Goal: Task Accomplishment & Management: Manage account settings

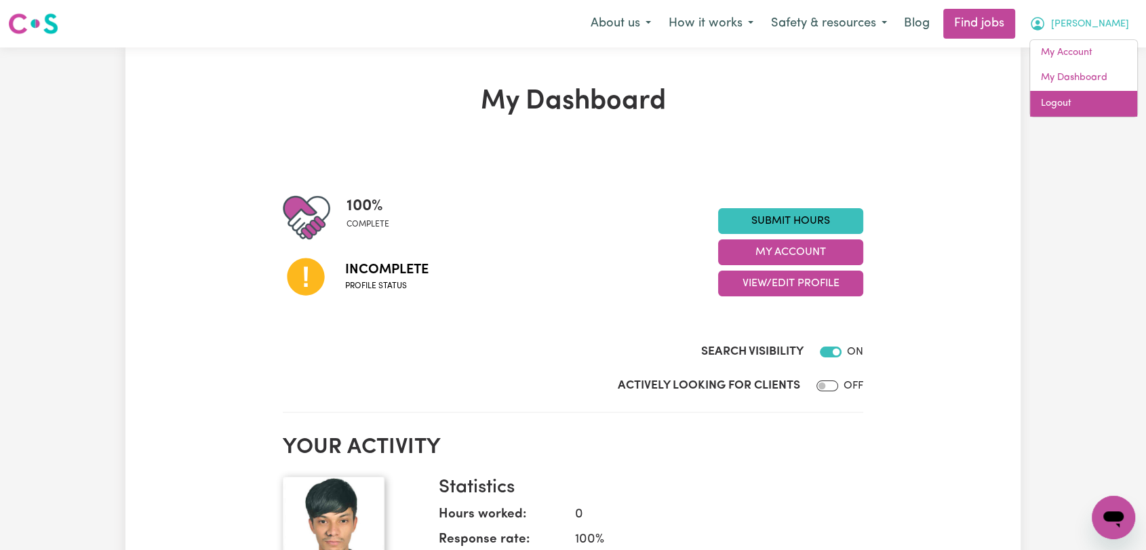
click at [1063, 100] on link "Logout" at bounding box center [1083, 104] width 107 height 26
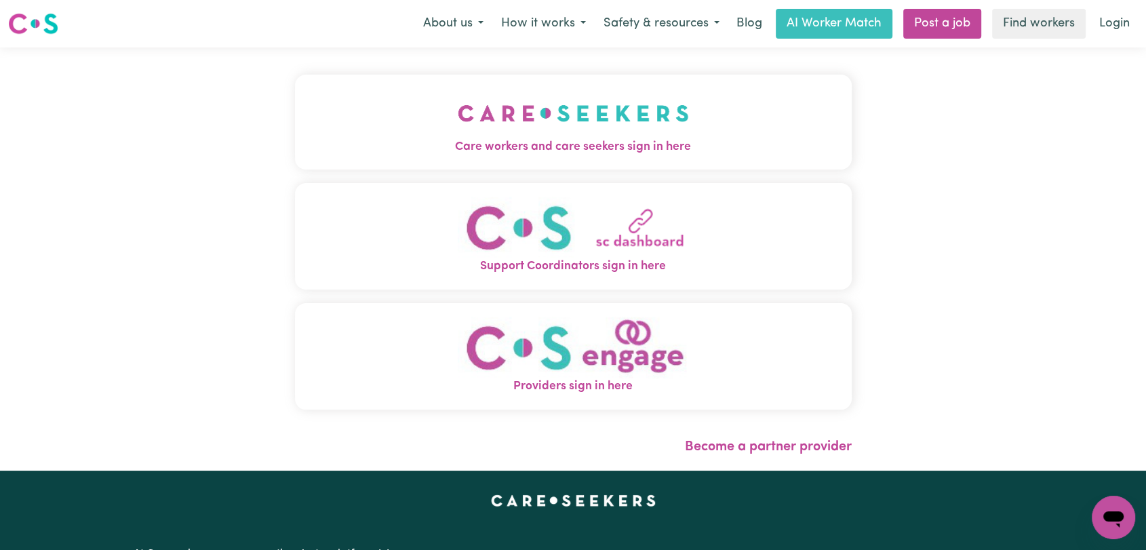
click at [544, 149] on span "Care workers and care seekers sign in here" at bounding box center [573, 147] width 557 height 18
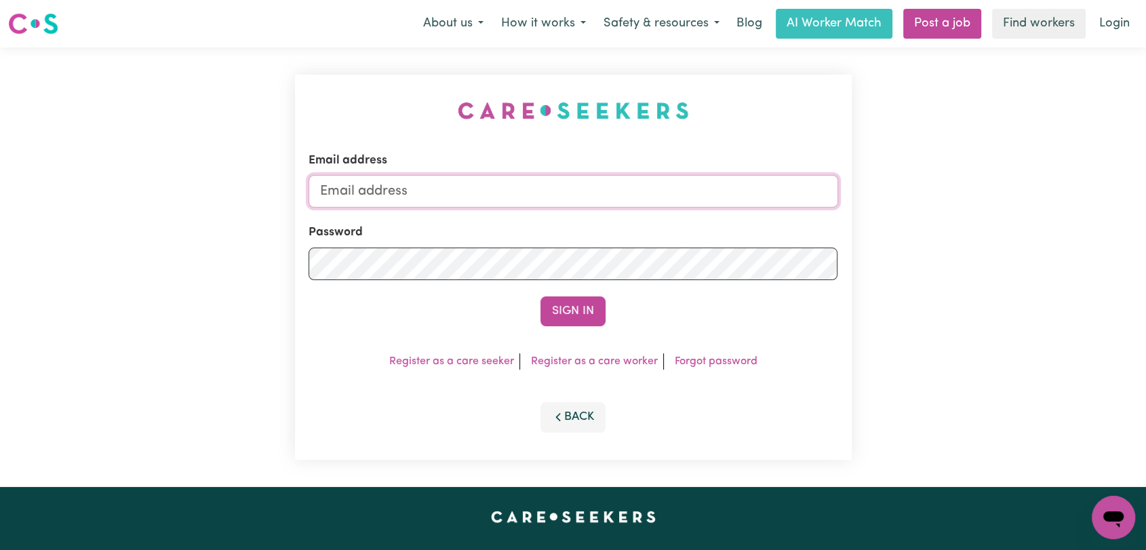
type input "[EMAIL_ADDRESS][DOMAIN_NAME]"
click at [567, 327] on div "Email address [EMAIL_ADDRESS][DOMAIN_NAME] Password Sign In Register as a care …" at bounding box center [573, 267] width 557 height 385
drag, startPoint x: 572, startPoint y: 313, endPoint x: 578, endPoint y: 286, distance: 27.8
click at [572, 313] on button "Sign In" at bounding box center [572, 311] width 65 height 30
